Goal: Task Accomplishment & Management: Use online tool/utility

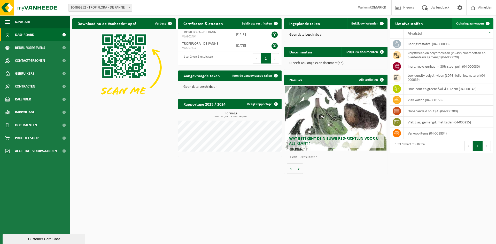
click at [471, 24] on span "Ophaling aanvragen" at bounding box center [471, 23] width 28 height 3
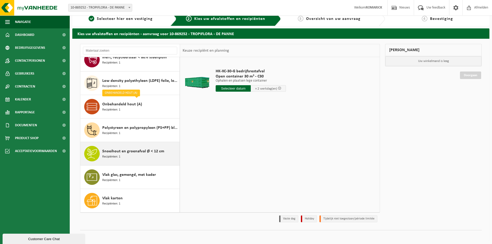
scroll to position [8, 0]
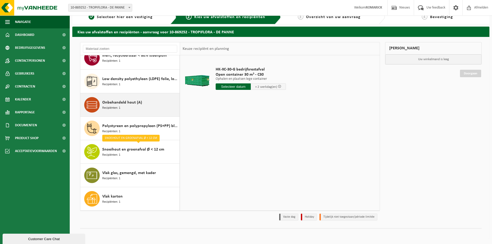
click at [111, 107] on span "Recipiënten: 1" at bounding box center [111, 108] width 18 height 5
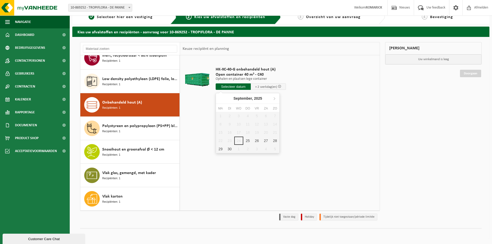
click at [224, 85] on input "text" at bounding box center [233, 86] width 35 height 6
click at [249, 140] on div "25" at bounding box center [248, 141] width 9 height 8
type input "Van 2025-09-25"
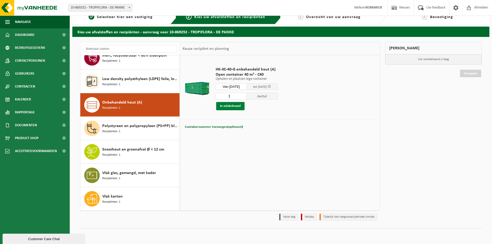
click at [233, 106] on button "In winkelmand" at bounding box center [230, 106] width 28 height 8
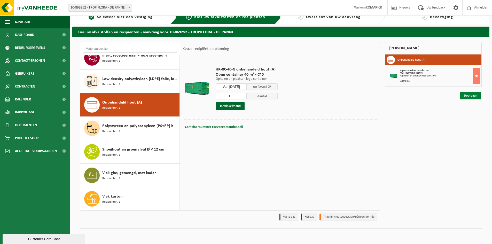
click at [470, 98] on link "Doorgaan" at bounding box center [470, 95] width 21 height 7
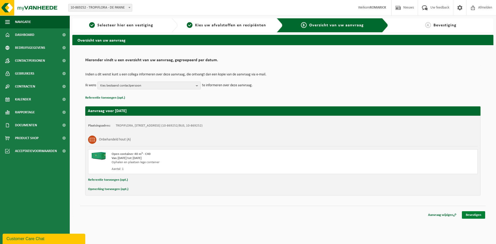
click at [468, 214] on link "Bevestigen" at bounding box center [473, 214] width 23 height 7
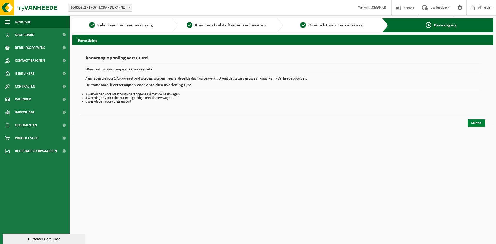
click at [476, 123] on link "Sluiten" at bounding box center [477, 122] width 18 height 7
